Goal: Navigation & Orientation: Find specific page/section

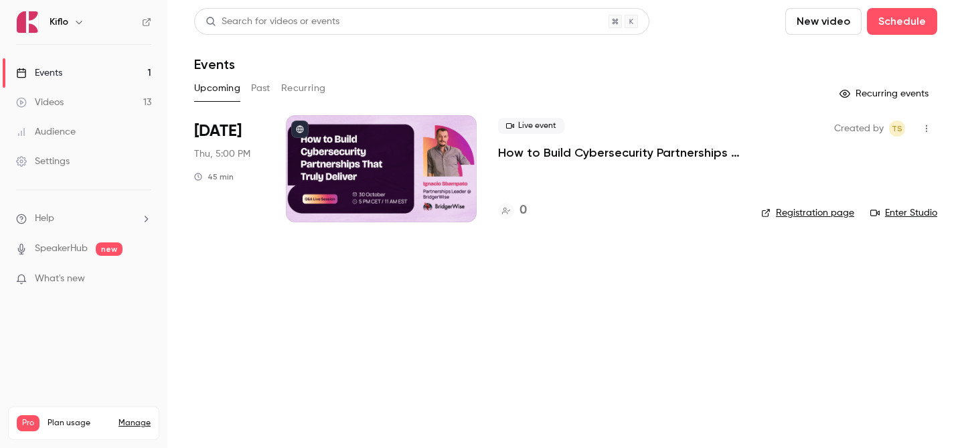
click at [37, 98] on div "Videos" at bounding box center [40, 102] width 48 height 13
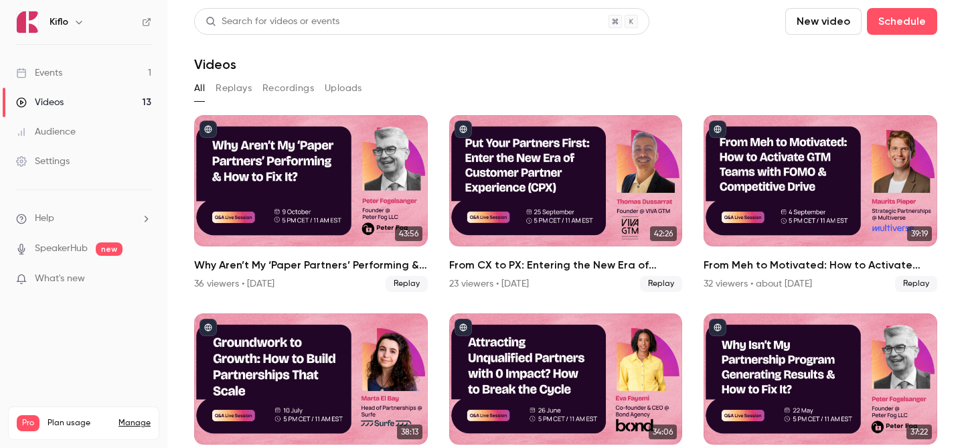
click at [94, 84] on link "Events 1" at bounding box center [83, 72] width 167 height 29
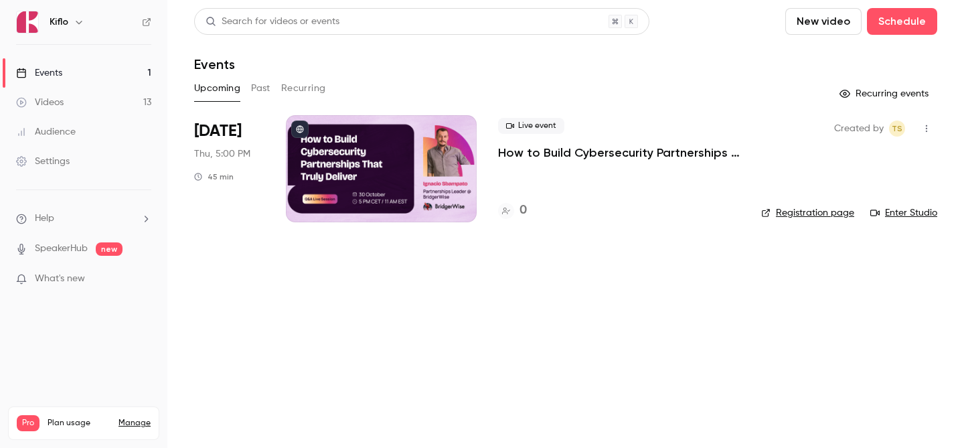
click at [24, 104] on icon at bounding box center [21, 102] width 11 height 11
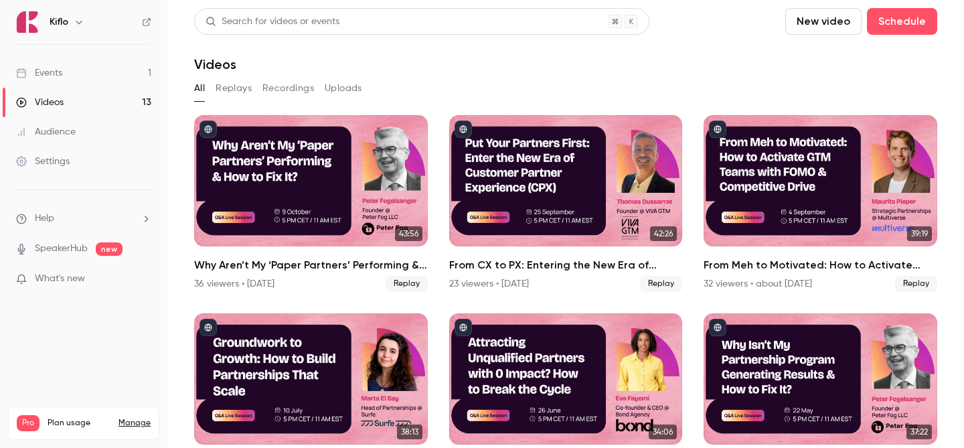
click at [107, 48] on ul "Events 1 Videos 13 Audience Settings" at bounding box center [83, 117] width 167 height 145
click at [89, 90] on link "Videos 13" at bounding box center [83, 102] width 167 height 29
click at [69, 65] on link "Events 1" at bounding box center [83, 72] width 167 height 29
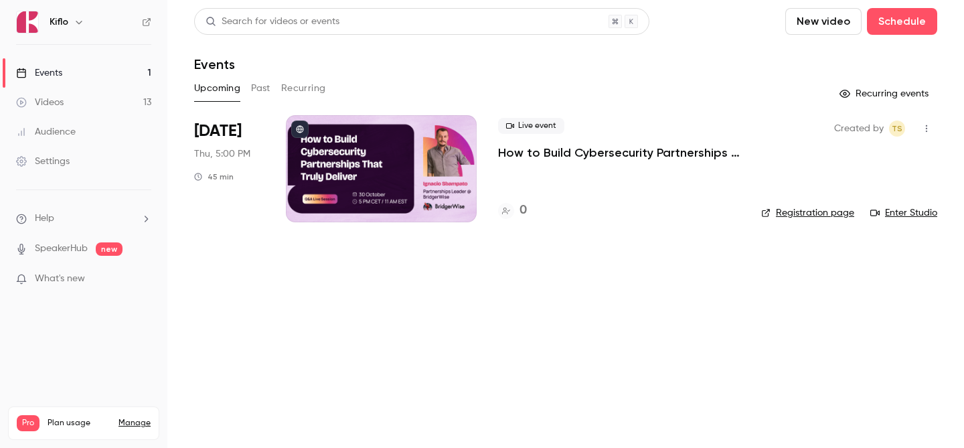
click at [94, 90] on link "Videos 13" at bounding box center [83, 102] width 167 height 29
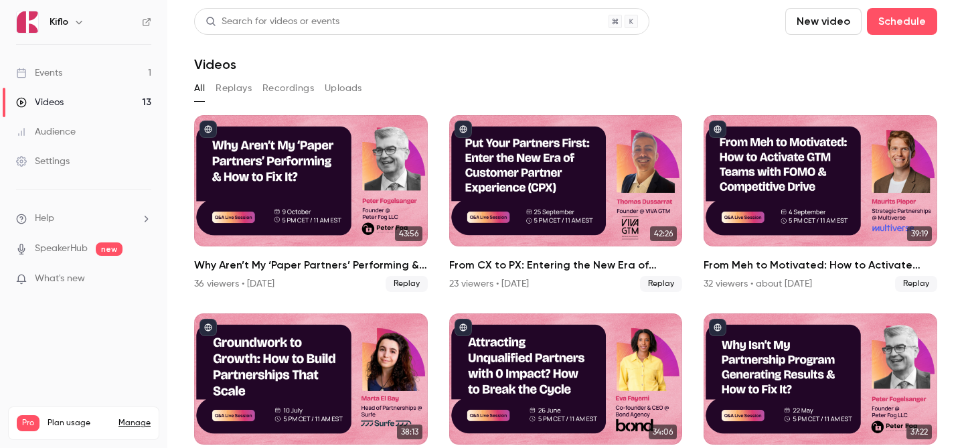
click at [138, 59] on link "Events 1" at bounding box center [83, 72] width 167 height 29
